Goal: Navigation & Orientation: Find specific page/section

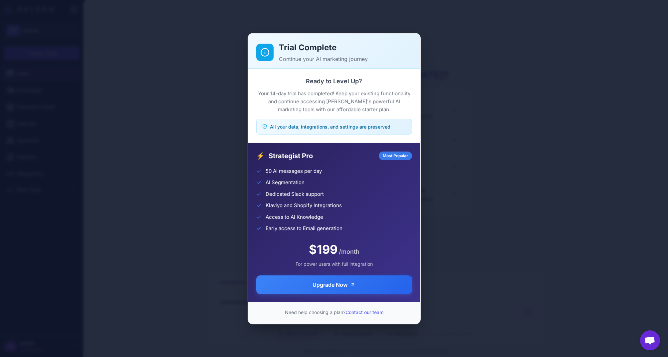
click at [197, 97] on div "Trial Complete Continue your AI marketing journey Ready to Level Up? Your 14-da…" at bounding box center [334, 178] width 668 height 346
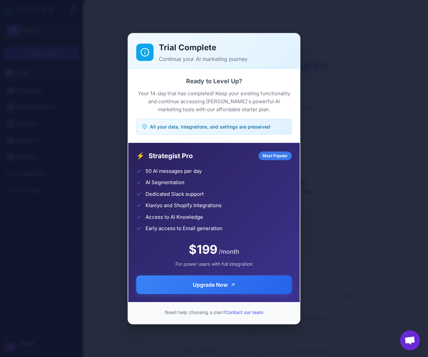
click at [383, 61] on div "Trial Complete Continue your AI marketing journey Ready to Level Up? Your 14-da…" at bounding box center [214, 178] width 428 height 346
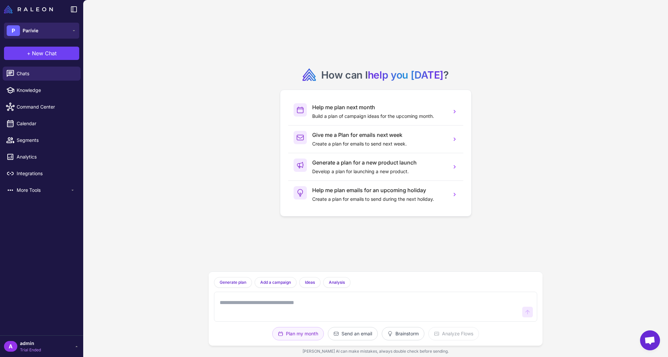
click at [51, 28] on button "P Parívie" at bounding box center [41, 31] width 75 height 16
click at [22, 95] on link "Knowledge" at bounding box center [42, 90] width 78 height 14
select select
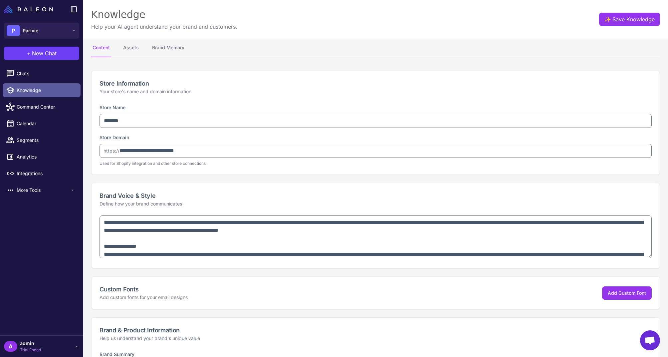
type textarea "**********"
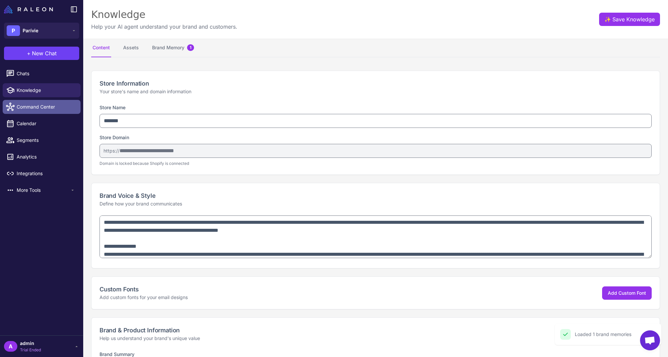
click at [28, 106] on span "Command Center" at bounding box center [46, 106] width 59 height 7
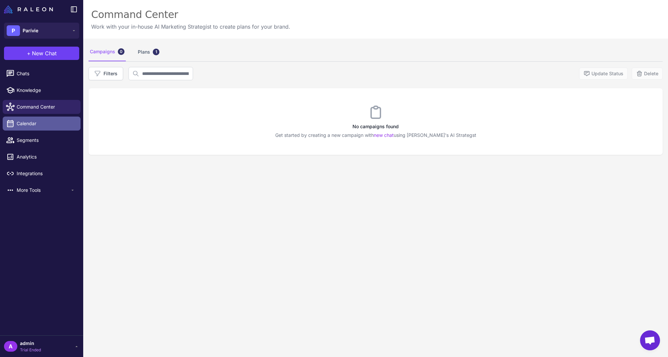
click at [31, 125] on span "Calendar" at bounding box center [46, 123] width 59 height 7
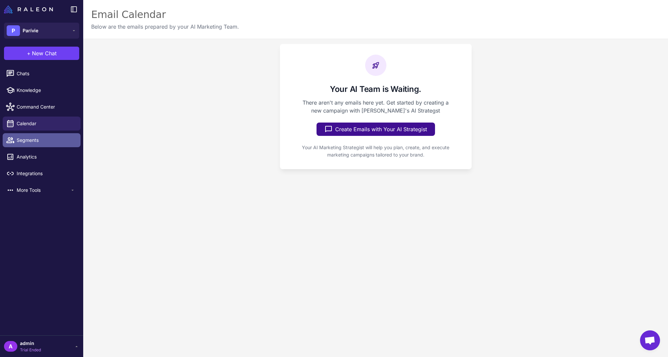
click at [38, 142] on span "Segments" at bounding box center [46, 139] width 59 height 7
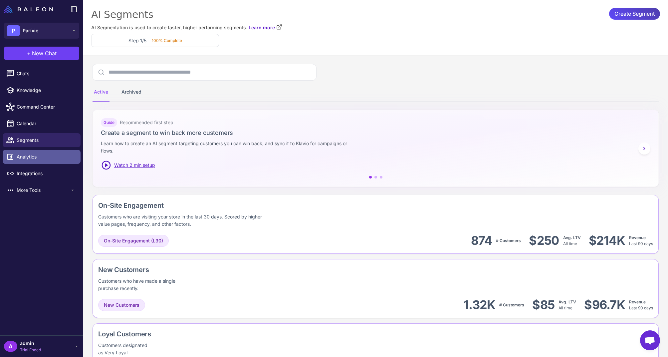
click at [37, 158] on span "Analytics" at bounding box center [46, 156] width 59 height 7
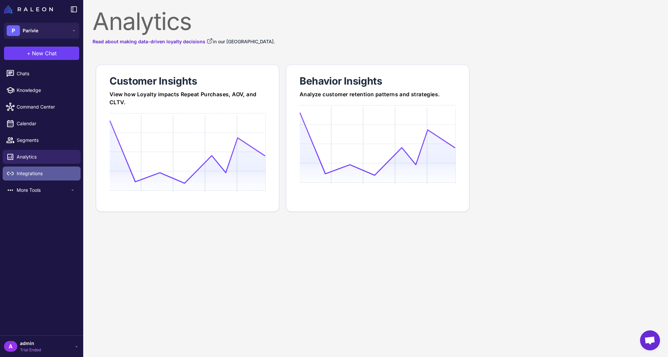
click at [35, 172] on span "Integrations" at bounding box center [46, 173] width 59 height 7
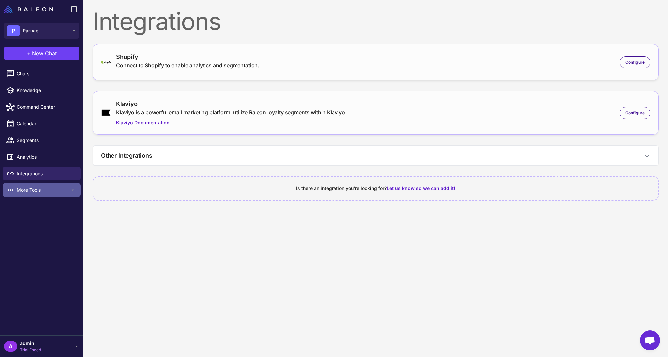
click at [39, 191] on span "More Tools" at bounding box center [43, 189] width 53 height 7
click at [30, 74] on span "Chats" at bounding box center [46, 73] width 59 height 7
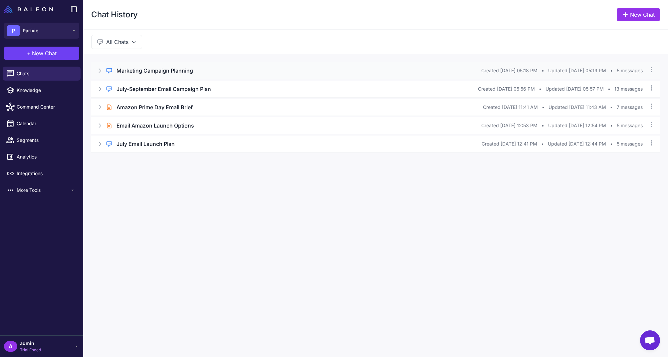
click at [155, 67] on h3 "Marketing Campaign Planning" at bounding box center [154, 71] width 77 height 8
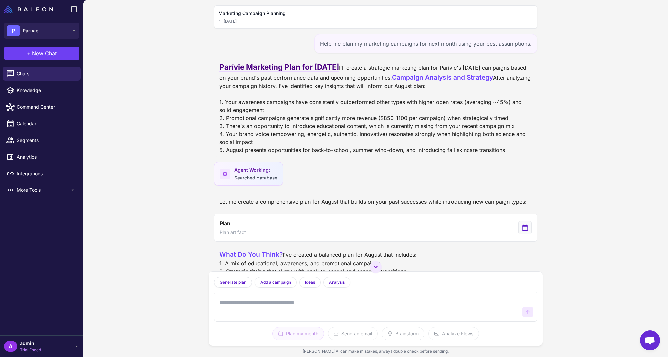
scroll to position [132, 0]
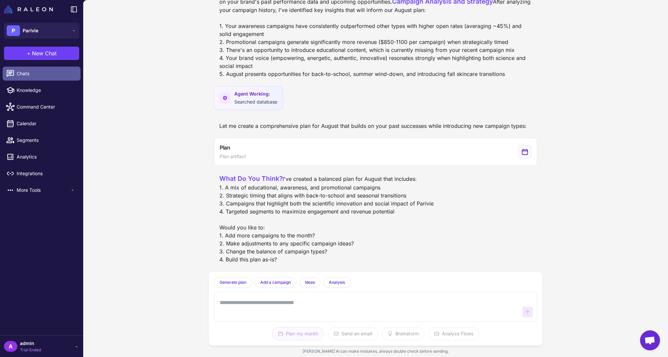
click at [30, 72] on span "Chats" at bounding box center [46, 73] width 59 height 7
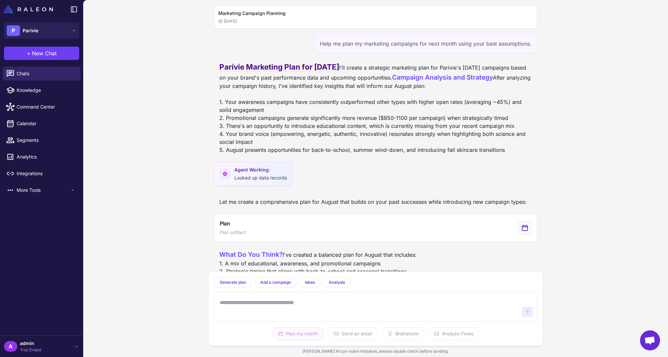
scroll to position [132, 0]
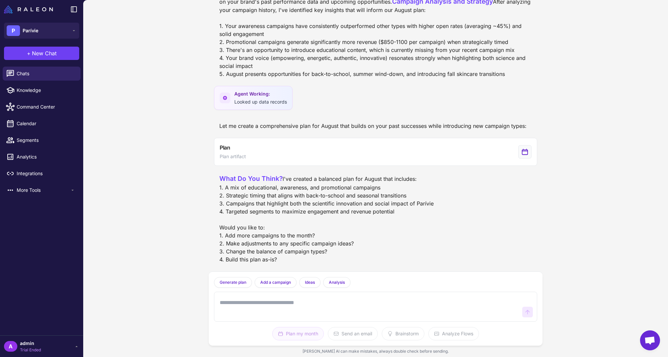
click at [31, 8] on img at bounding box center [28, 9] width 49 height 8
click at [5, 10] on img at bounding box center [28, 9] width 49 height 8
click at [30, 85] on link "Knowledge" at bounding box center [42, 90] width 78 height 14
select select
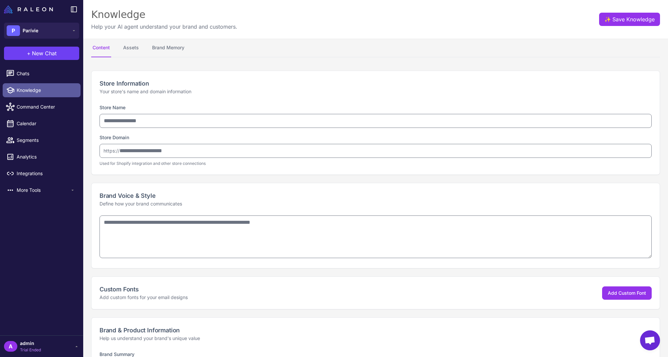
type input "*******"
type input "**********"
type textarea "**********"
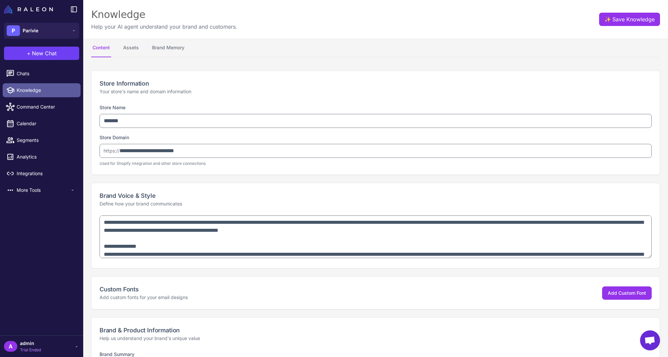
type textarea "**********"
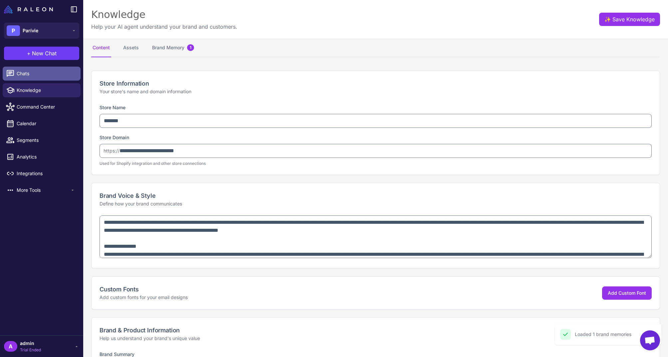
click at [31, 77] on span "Chats" at bounding box center [46, 73] width 59 height 7
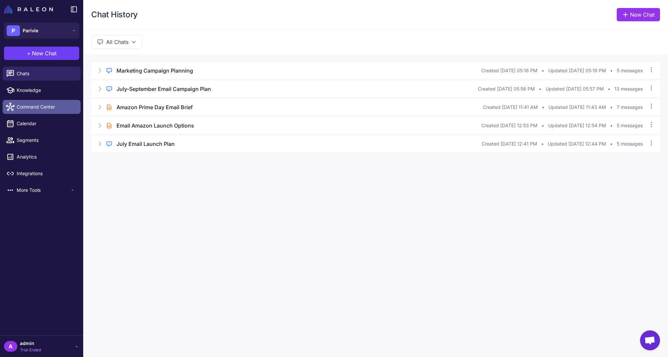
click at [25, 106] on span "Command Center" at bounding box center [46, 106] width 59 height 7
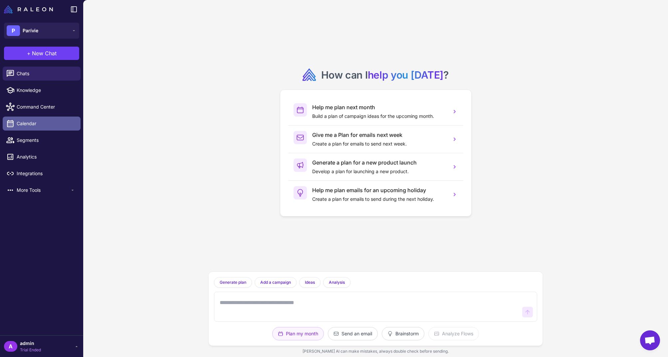
click at [17, 126] on span "Calendar" at bounding box center [46, 123] width 59 height 7
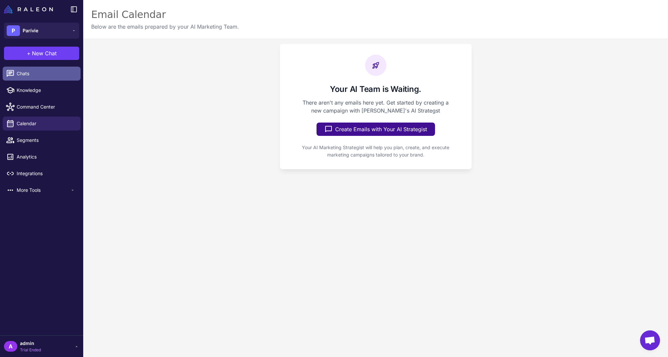
click at [26, 79] on link "Chats" at bounding box center [42, 74] width 78 height 14
